Goal: Transaction & Acquisition: Register for event/course

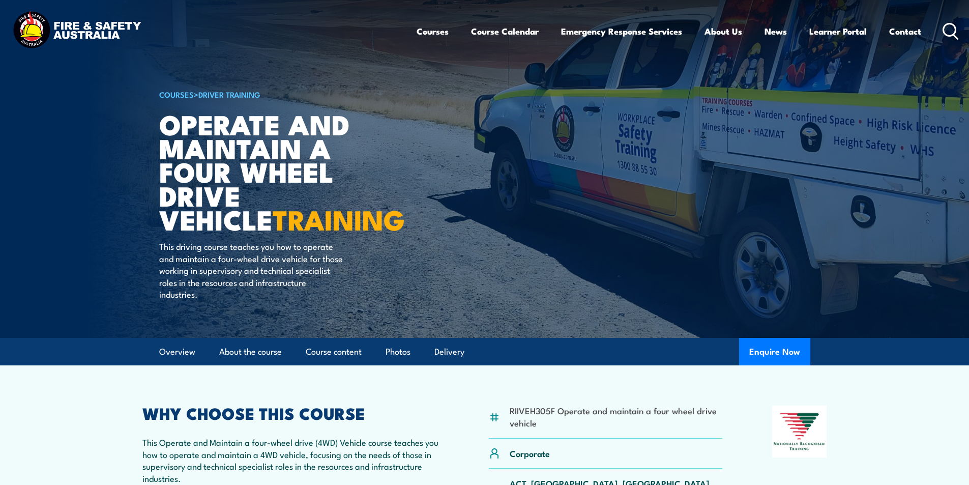
drag, startPoint x: 948, startPoint y: 25, endPoint x: 876, endPoint y: 74, distance: 86.8
click at [948, 25] on icon at bounding box center [951, 31] width 16 height 17
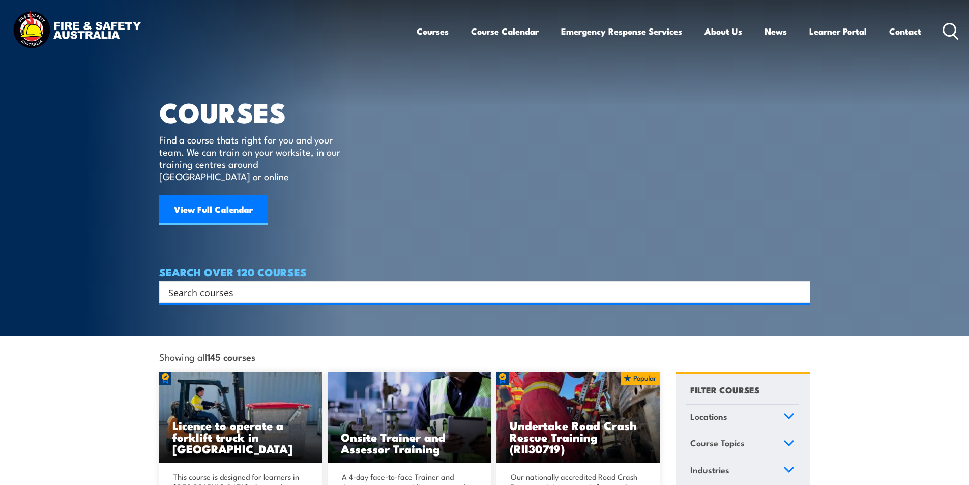
click at [271, 284] on input "Search input" at bounding box center [478, 291] width 620 height 15
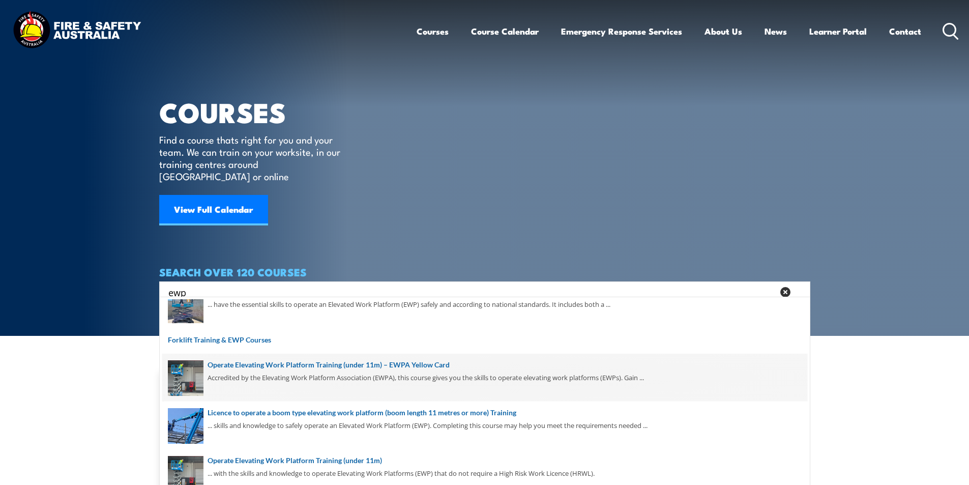
scroll to position [121, 0]
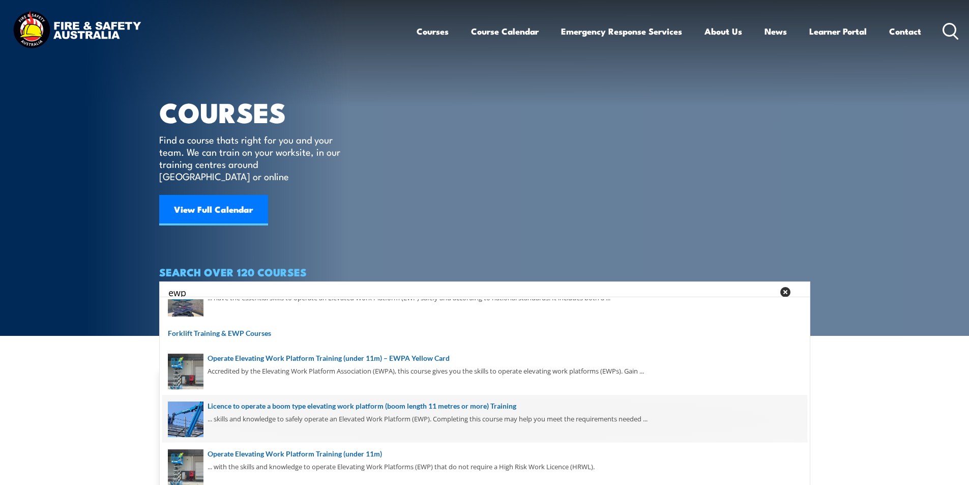
type input "ewp"
click at [365, 406] on span at bounding box center [484, 419] width 645 height 48
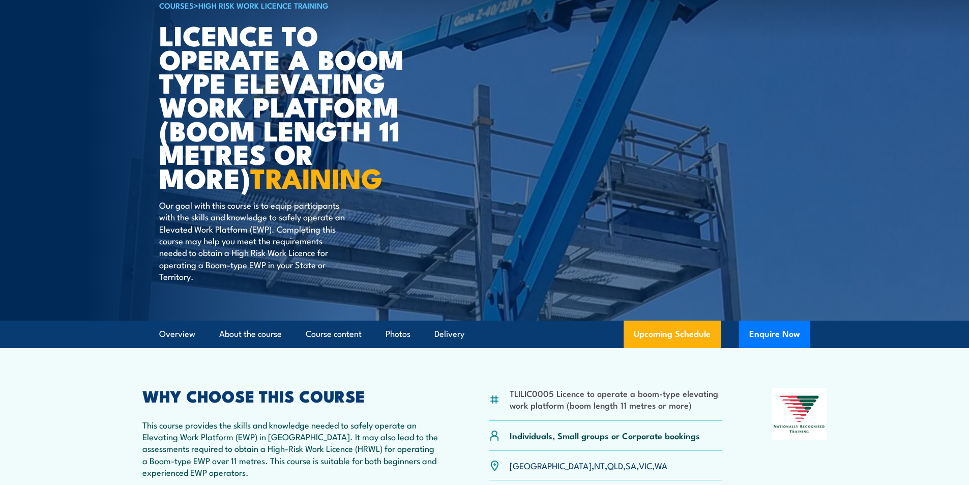
scroll to position [153, 0]
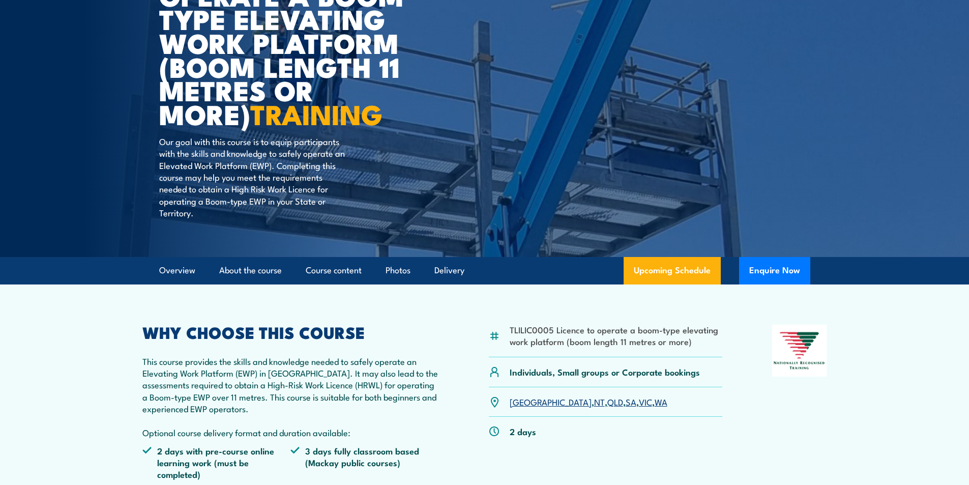
click at [607, 400] on link "QLD" at bounding box center [615, 401] width 16 height 12
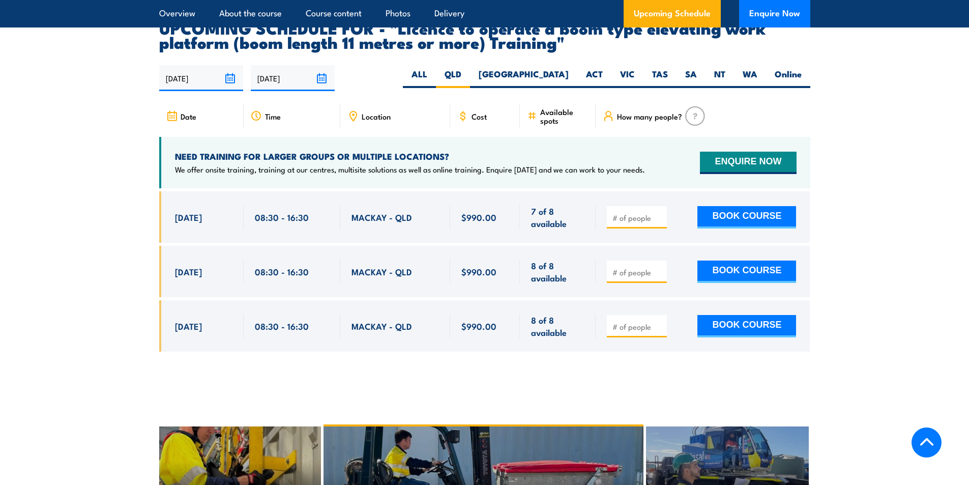
scroll to position [1794, 0]
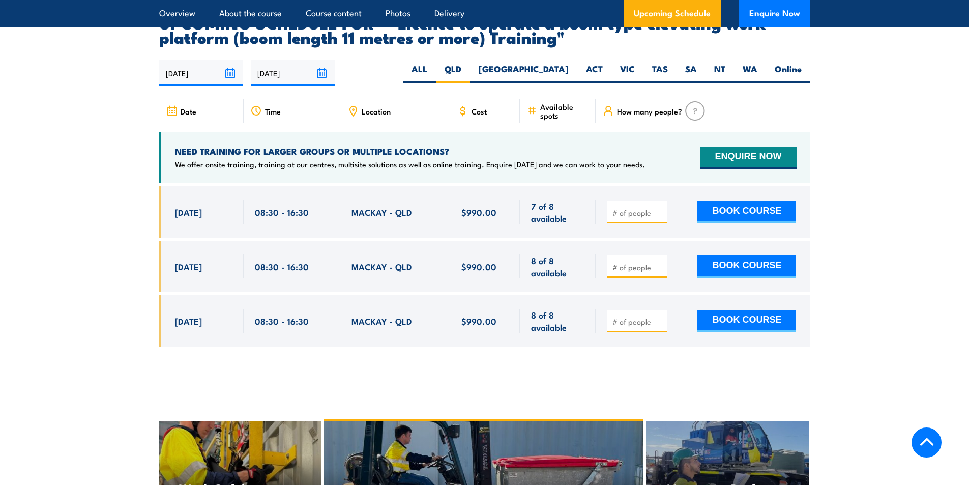
click at [653, 208] on input "number" at bounding box center [638, 213] width 51 height 10
type input "1"
click at [763, 201] on button "BOOK COURSE" at bounding box center [747, 212] width 99 height 22
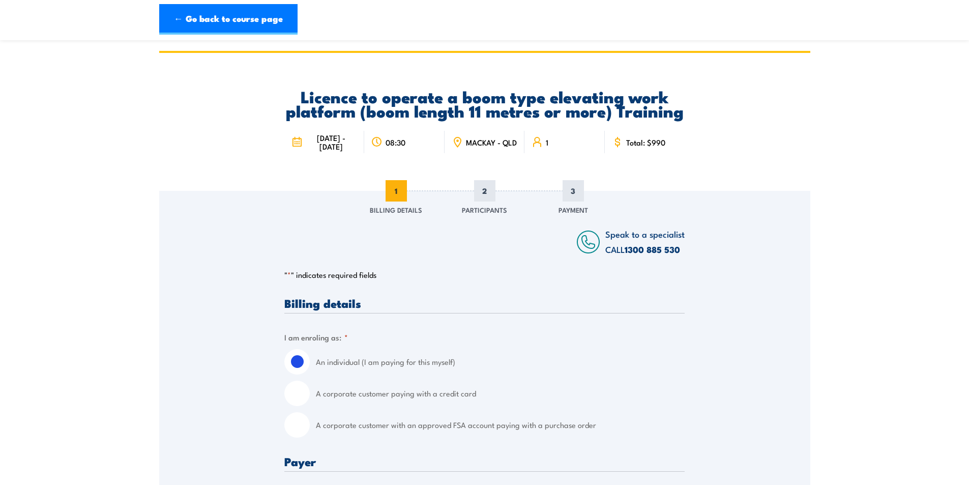
scroll to position [305, 0]
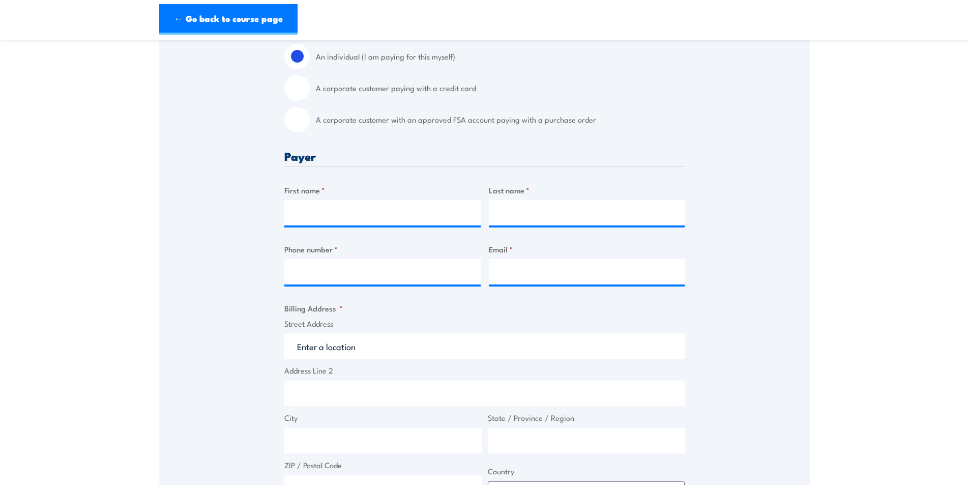
click at [296, 120] on input "A corporate customer with an approved FSA account paying with a purchase order" at bounding box center [296, 119] width 25 height 25
radio input "true"
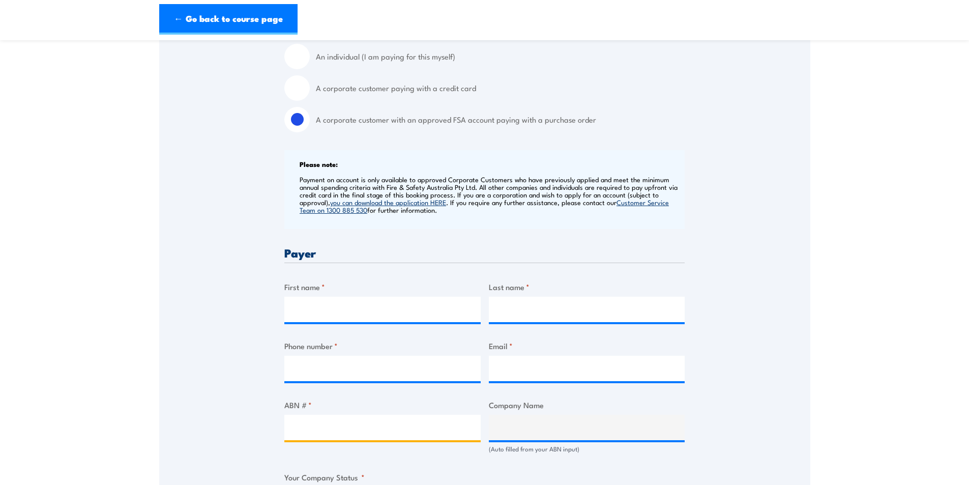
click at [321, 434] on input "ABN # *" at bounding box center [382, 427] width 196 height 25
paste input "24 672 152 475"
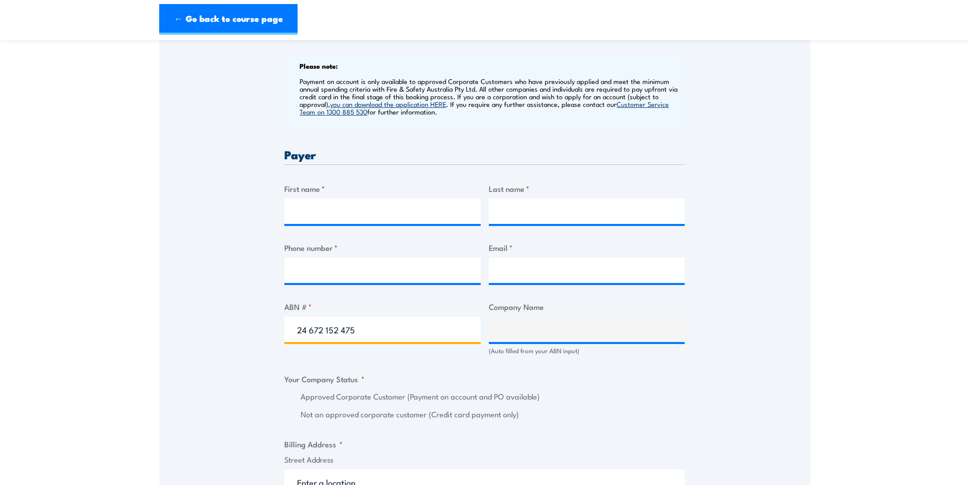
scroll to position [407, 0]
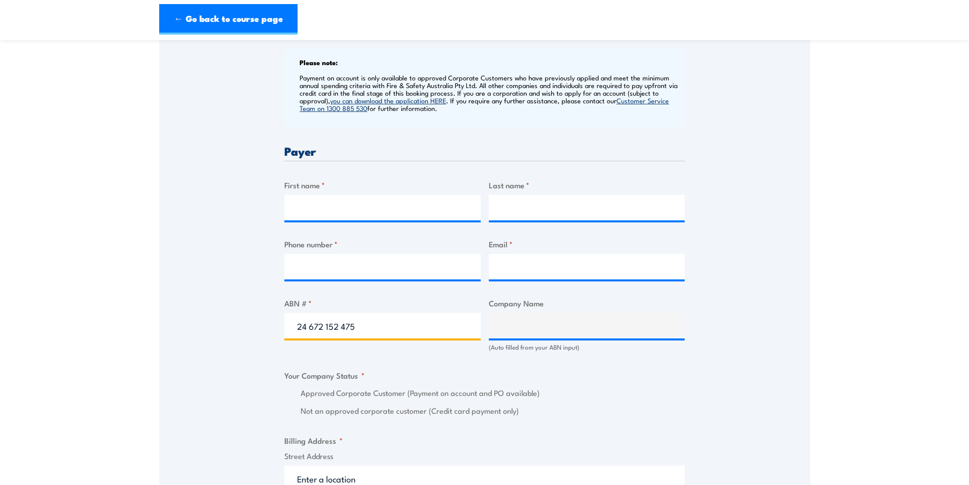
click at [353, 328] on input "24 672 152 475" at bounding box center [382, 325] width 196 height 25
type input "24 672 152 475"
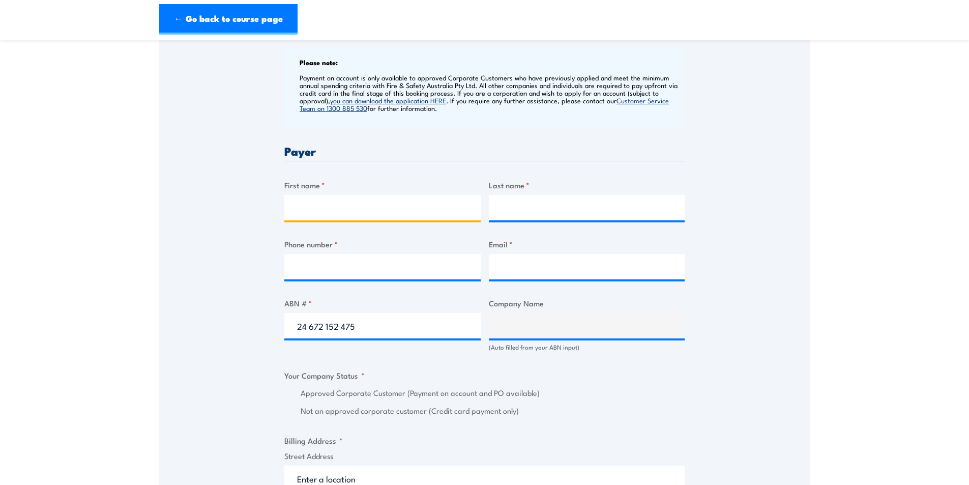
click at [331, 210] on input "First name *" at bounding box center [382, 207] width 196 height 25
type input "jerome"
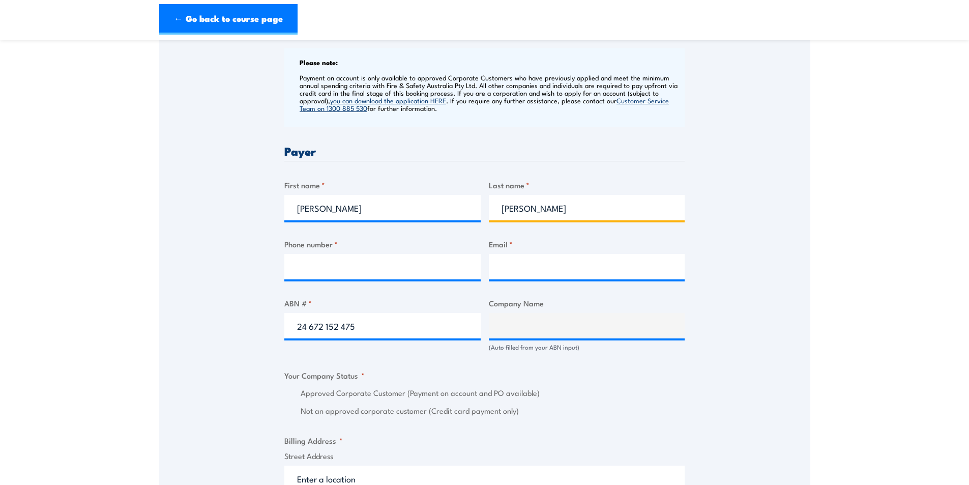
type input "Batten"
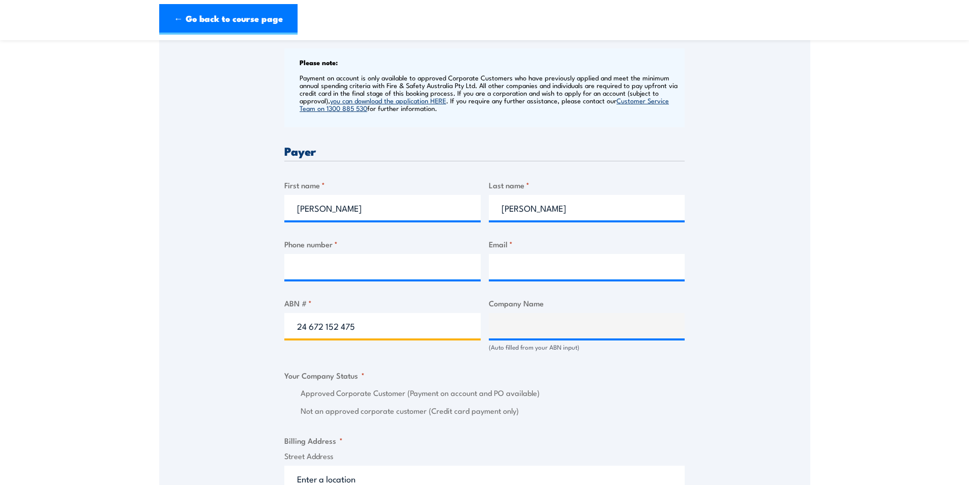
click at [361, 325] on input "24 672 152 475" at bounding box center [382, 325] width 196 height 25
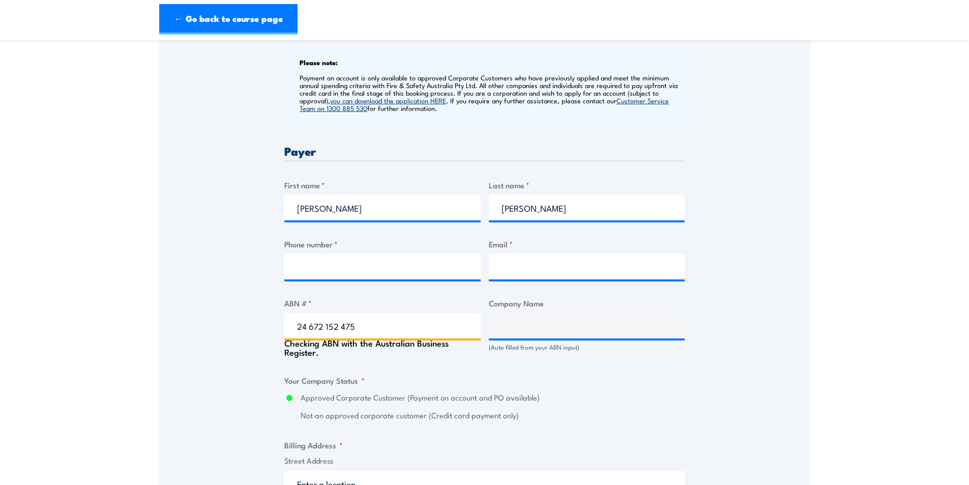
type input "DAUNIA OPERATIONS PTY LTD"
radio input "true"
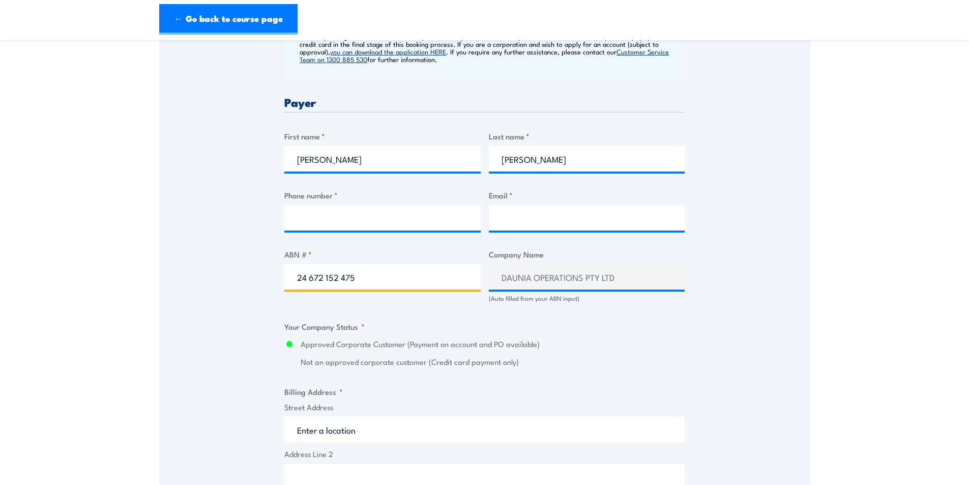
scroll to position [560, 0]
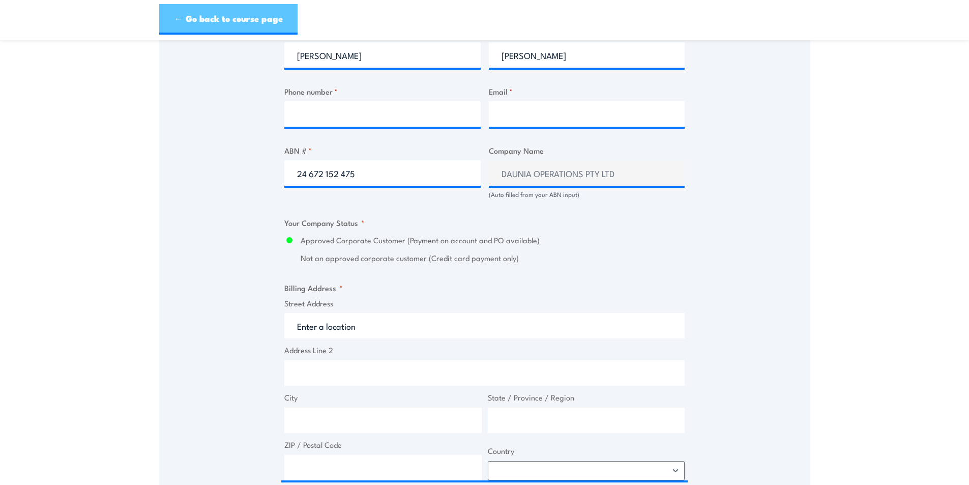
click at [171, 14] on link "← Go back to course page" at bounding box center [228, 19] width 138 height 31
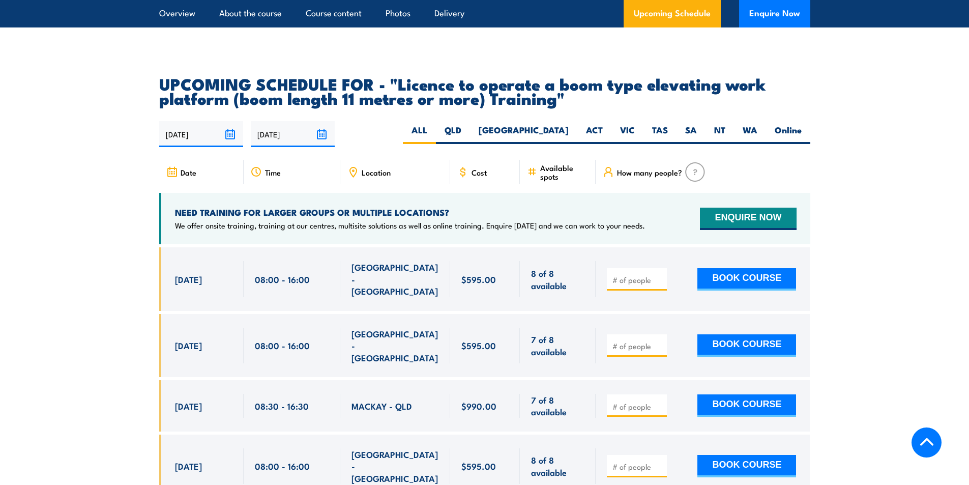
scroll to position [1591, 0]
